Goal: Information Seeking & Learning: Find specific page/section

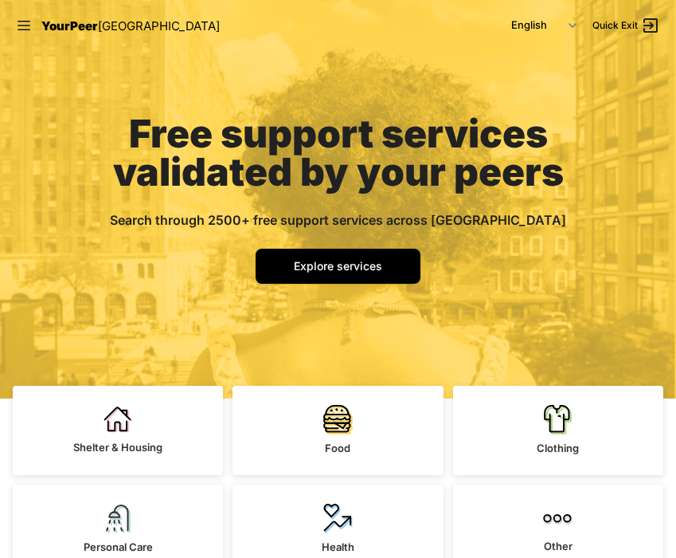
scroll to position [51, 0]
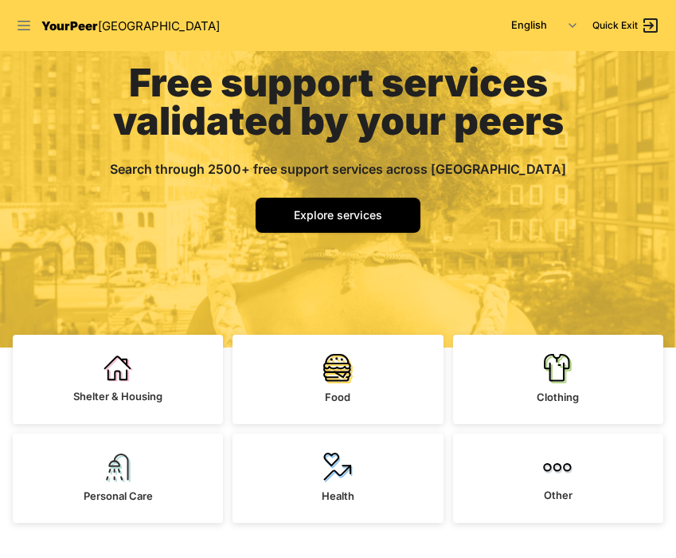
click at [22, 21] on icon at bounding box center [24, 26] width 13 height 10
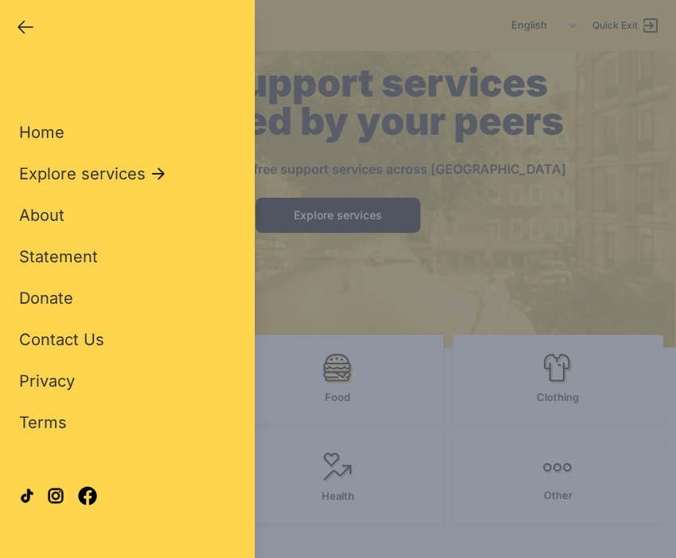
click at [352, 179] on div "Close panel YourPeer [GEOGRAPHIC_DATA] Quick Exit Single Adult Families Soup Ki…" at bounding box center [338, 279] width 676 height 558
click at [356, 437] on div "Close panel YourPeer [GEOGRAPHIC_DATA] Quick Exit Single Adult Families Soup Ki…" at bounding box center [338, 279] width 676 height 558
click at [18, 23] on icon "button" at bounding box center [25, 27] width 19 height 19
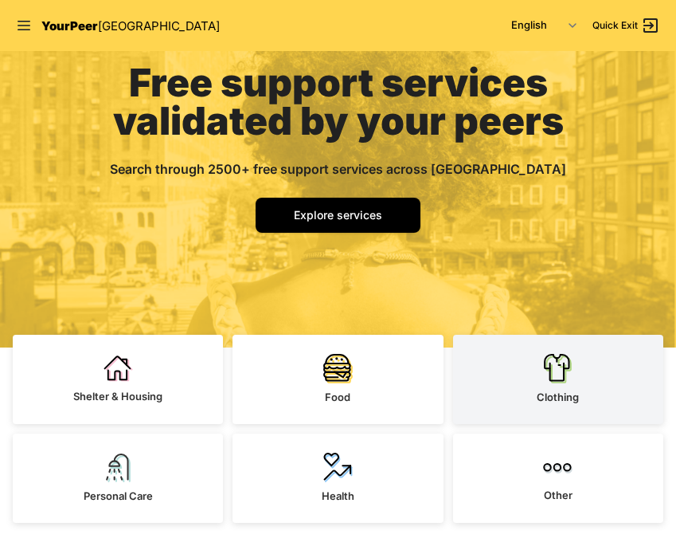
click at [551, 383] on link "Clothing" at bounding box center [558, 379] width 210 height 89
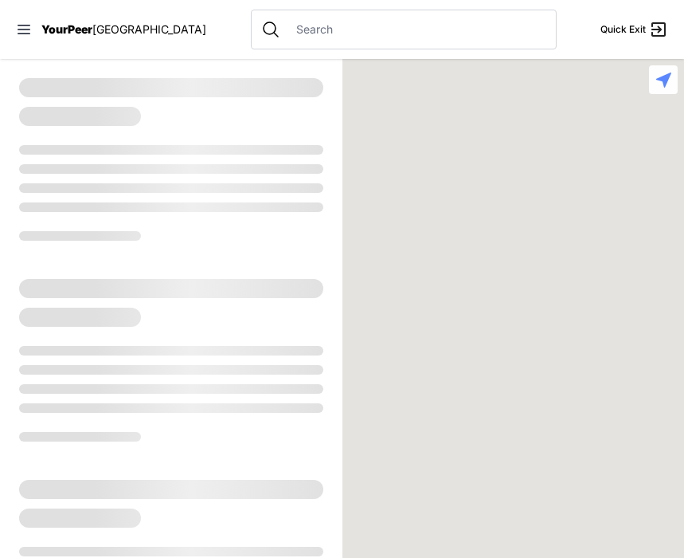
select select "recentlyUpdated"
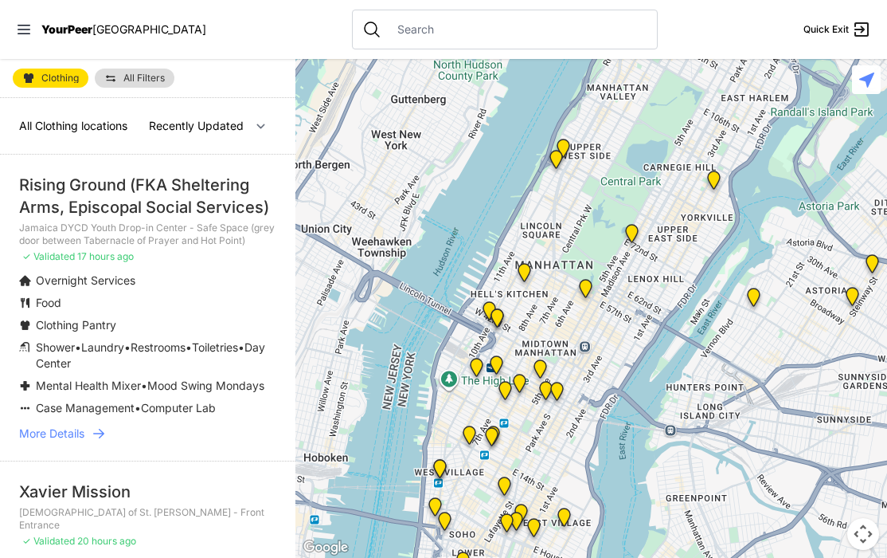
drag, startPoint x: 608, startPoint y: 346, endPoint x: 653, endPoint y: 178, distance: 174.1
click at [653, 178] on div at bounding box center [591, 308] width 592 height 499
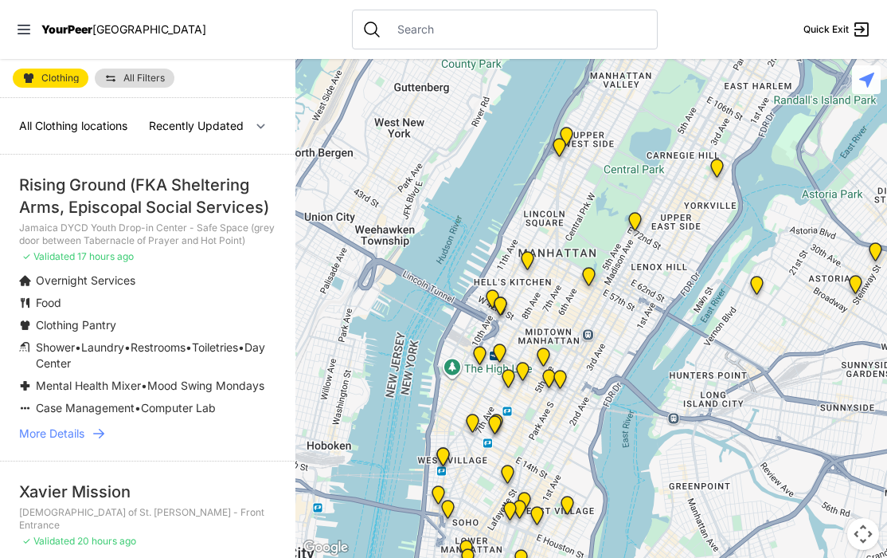
click at [165, 510] on p "[DEMOGRAPHIC_DATA] of St. [PERSON_NAME] - Front Entrance" at bounding box center [147, 518] width 257 height 25
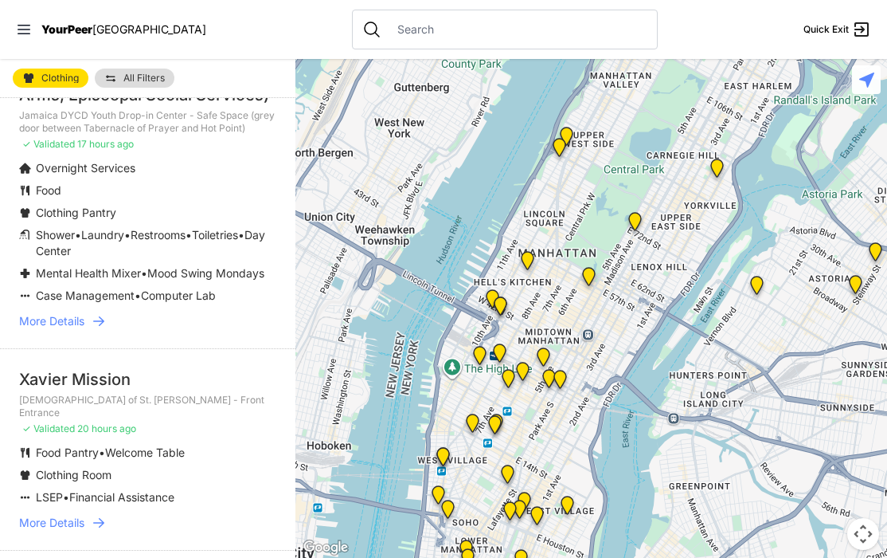
scroll to position [229, 0]
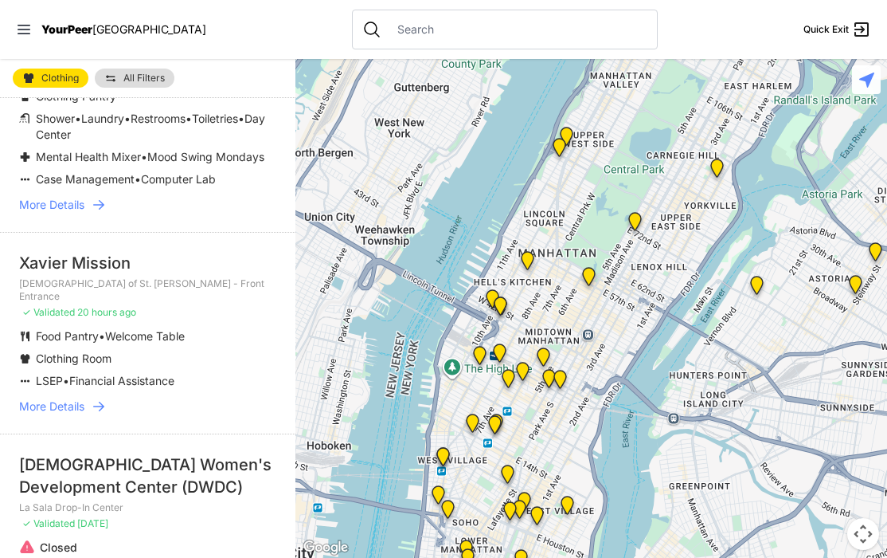
click at [78, 398] on span "More Details" at bounding box center [51, 406] width 65 height 16
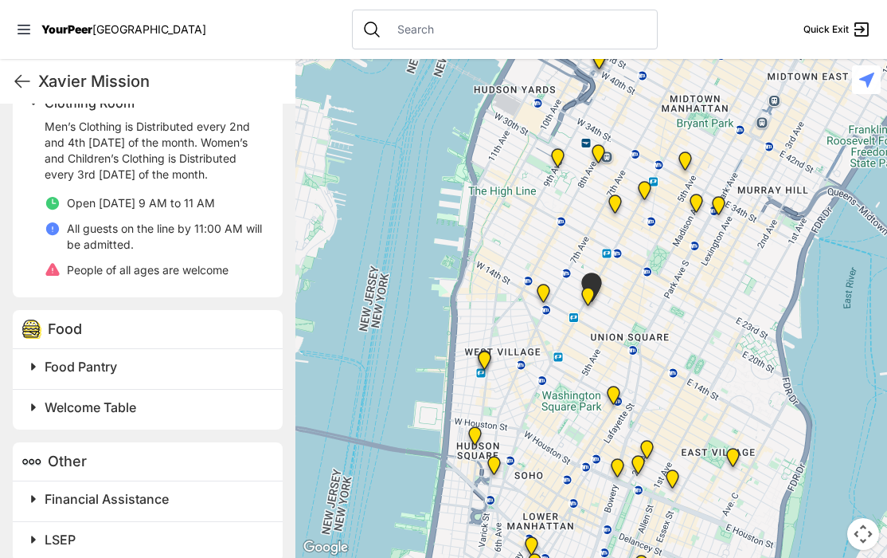
scroll to position [584, 0]
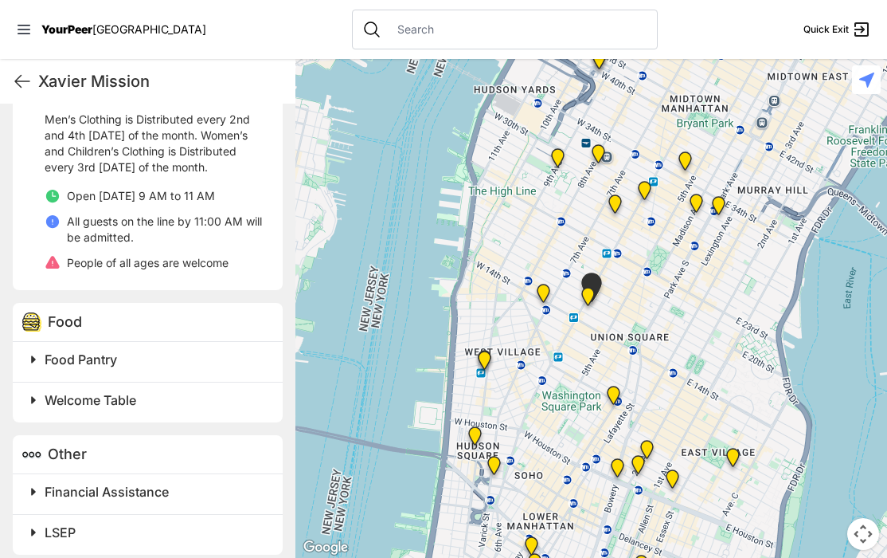
click at [30, 348] on span at bounding box center [232, 359] width 421 height 22
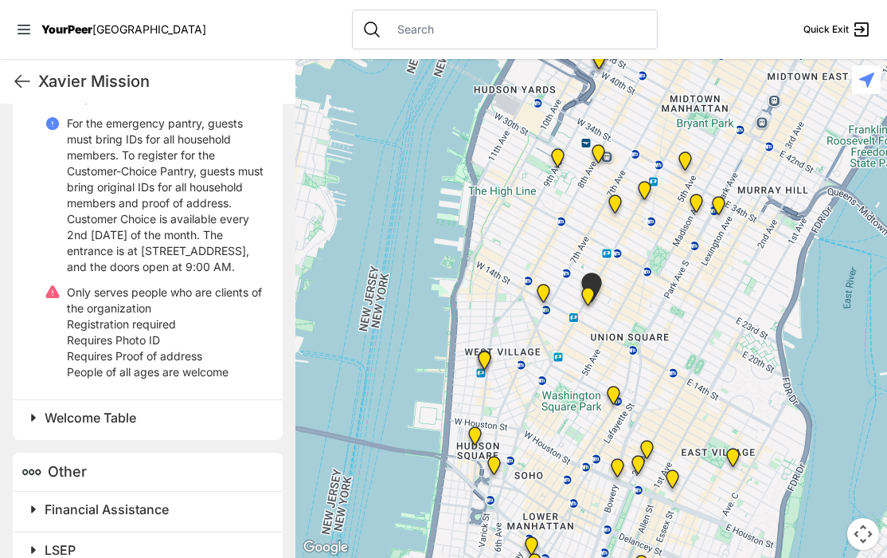
scroll to position [1074, 0]
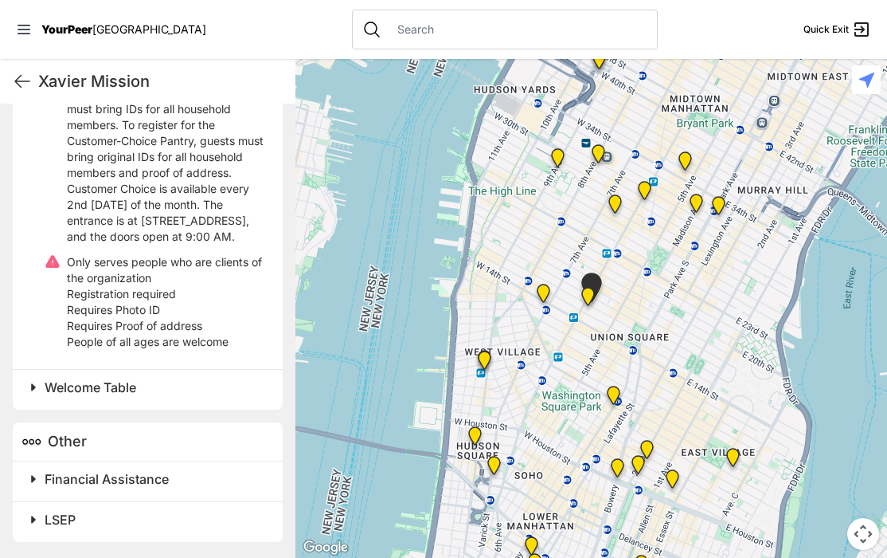
click at [36, 482] on span at bounding box center [232, 479] width 421 height 22
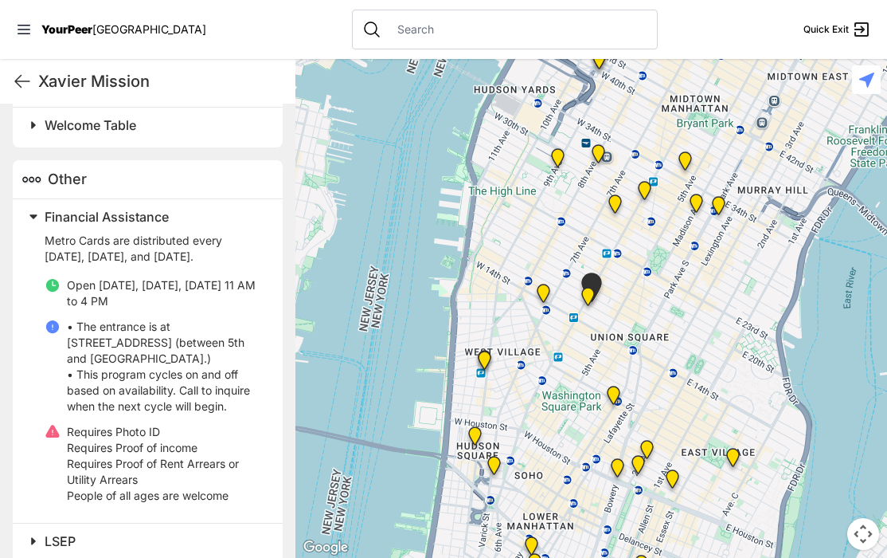
scroll to position [1342, 0]
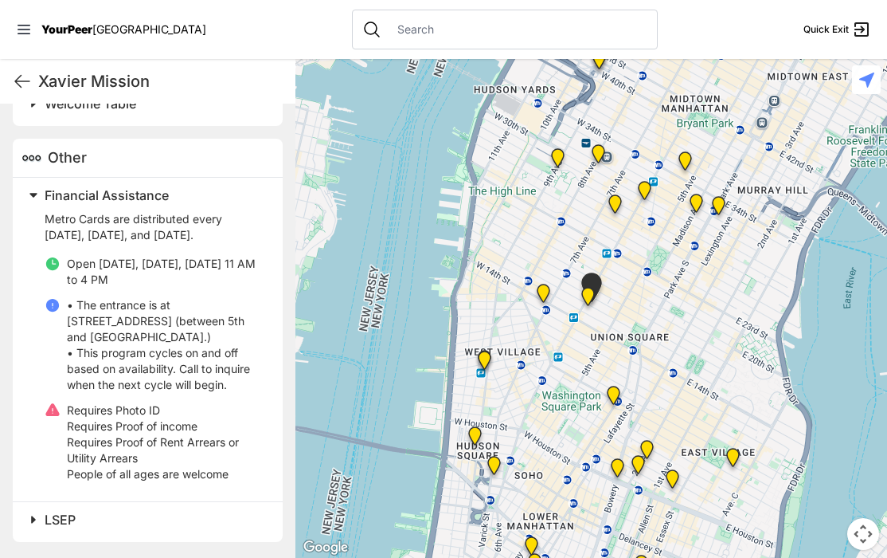
click at [31, 519] on span at bounding box center [232, 519] width 421 height 22
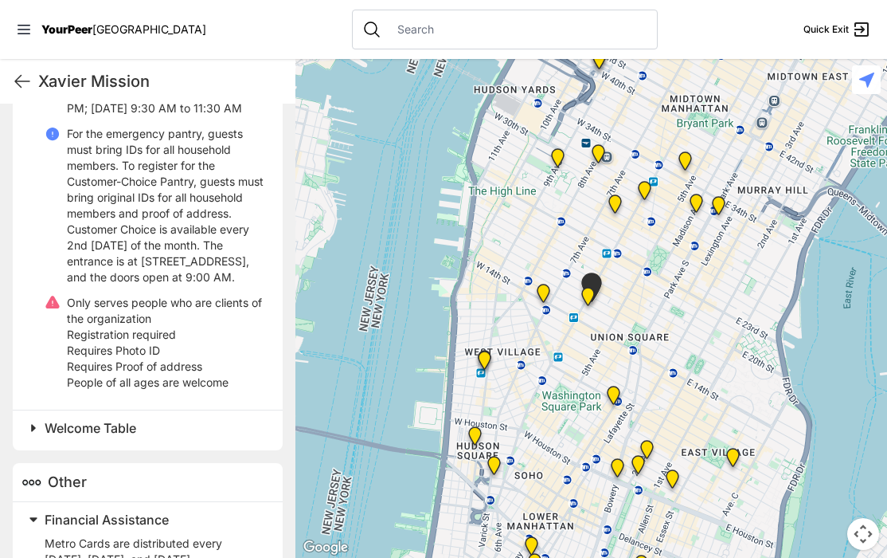
scroll to position [967, 0]
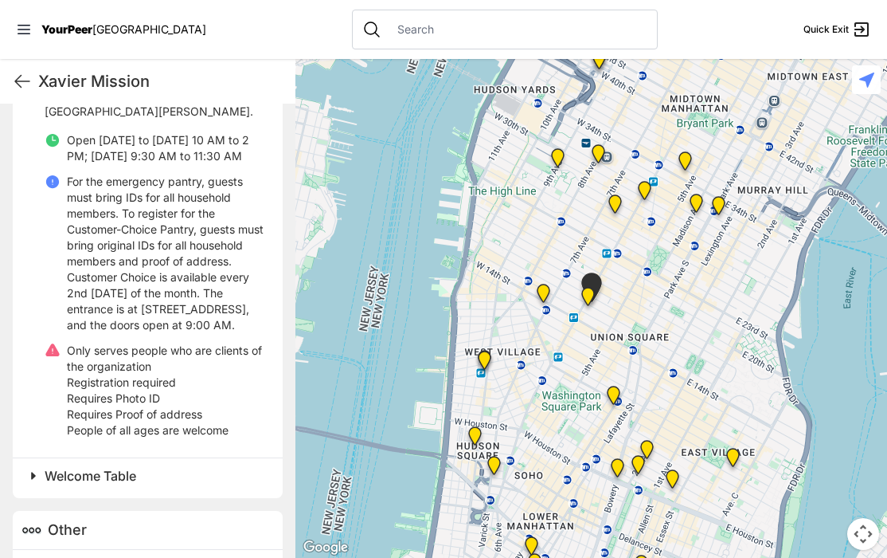
click at [29, 487] on span at bounding box center [232, 475] width 421 height 22
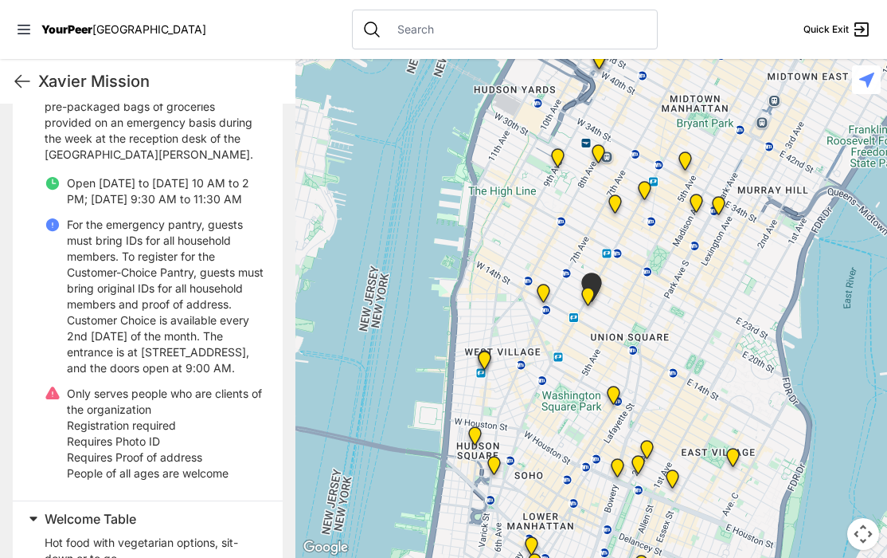
scroll to position [926, 0]
